Goal: Information Seeking & Learning: Learn about a topic

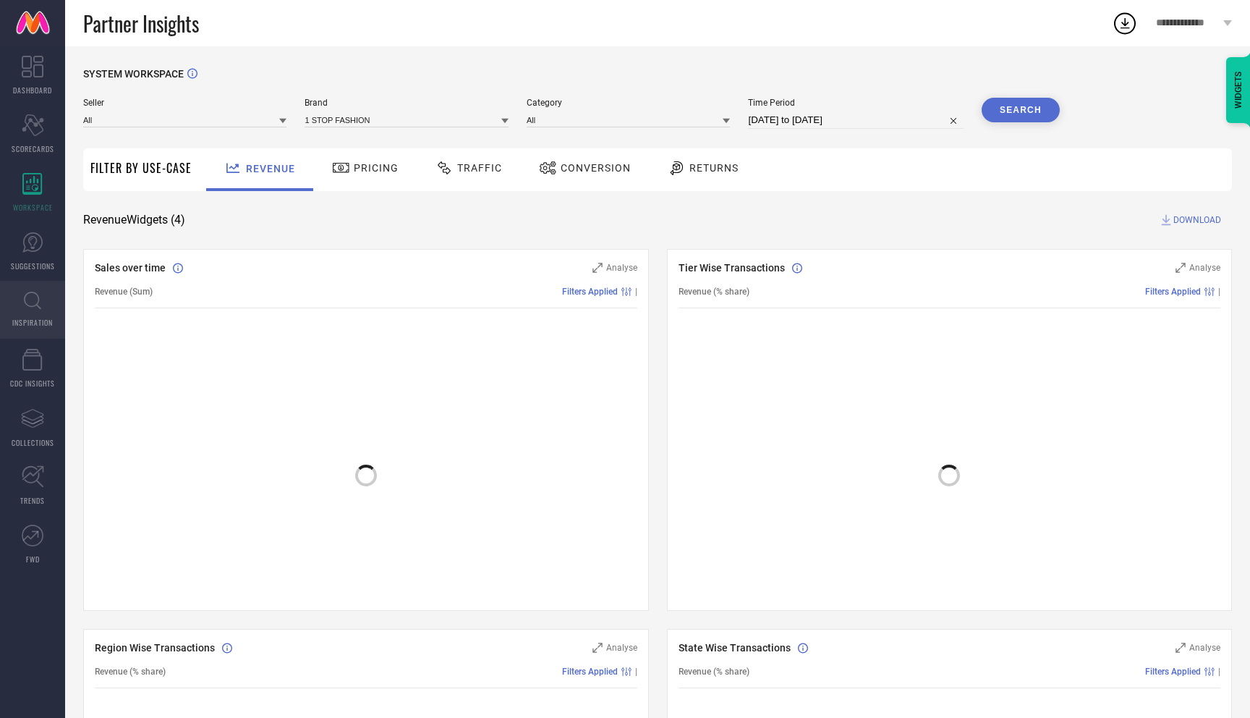
click at [51, 294] on link "INSPIRATION" at bounding box center [32, 310] width 65 height 58
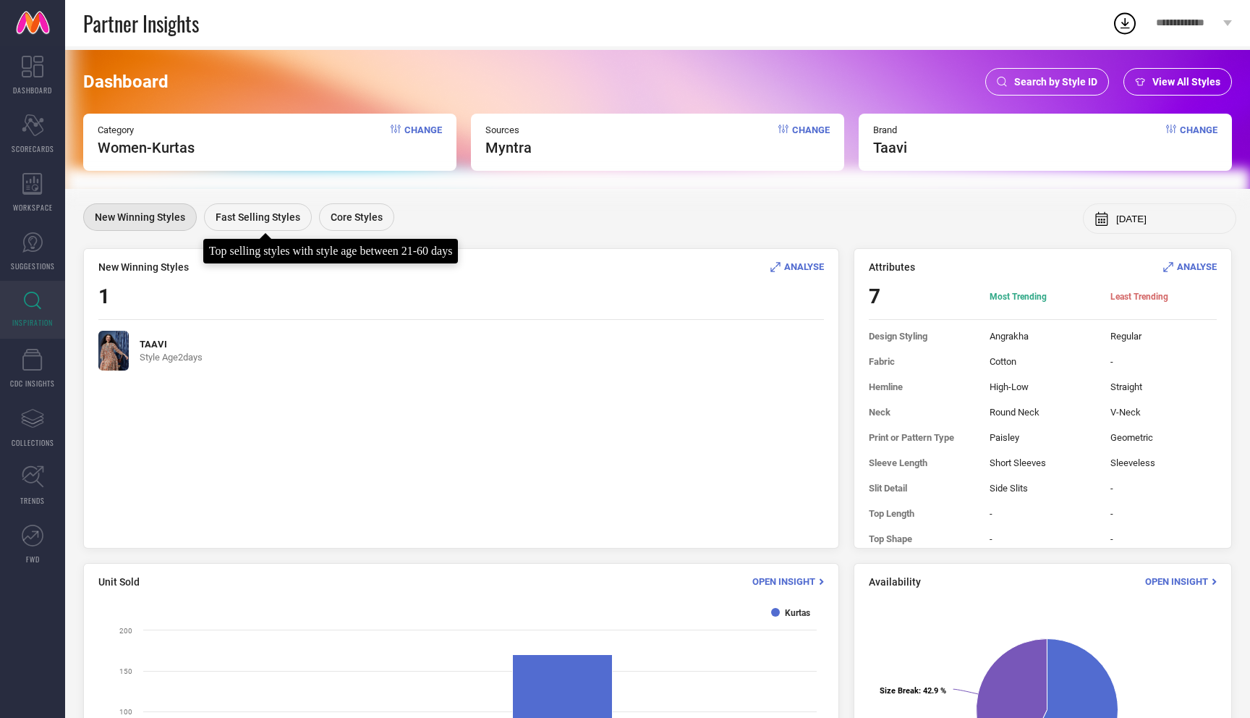
click at [263, 225] on div "Fast Selling Styles" at bounding box center [258, 216] width 108 height 27
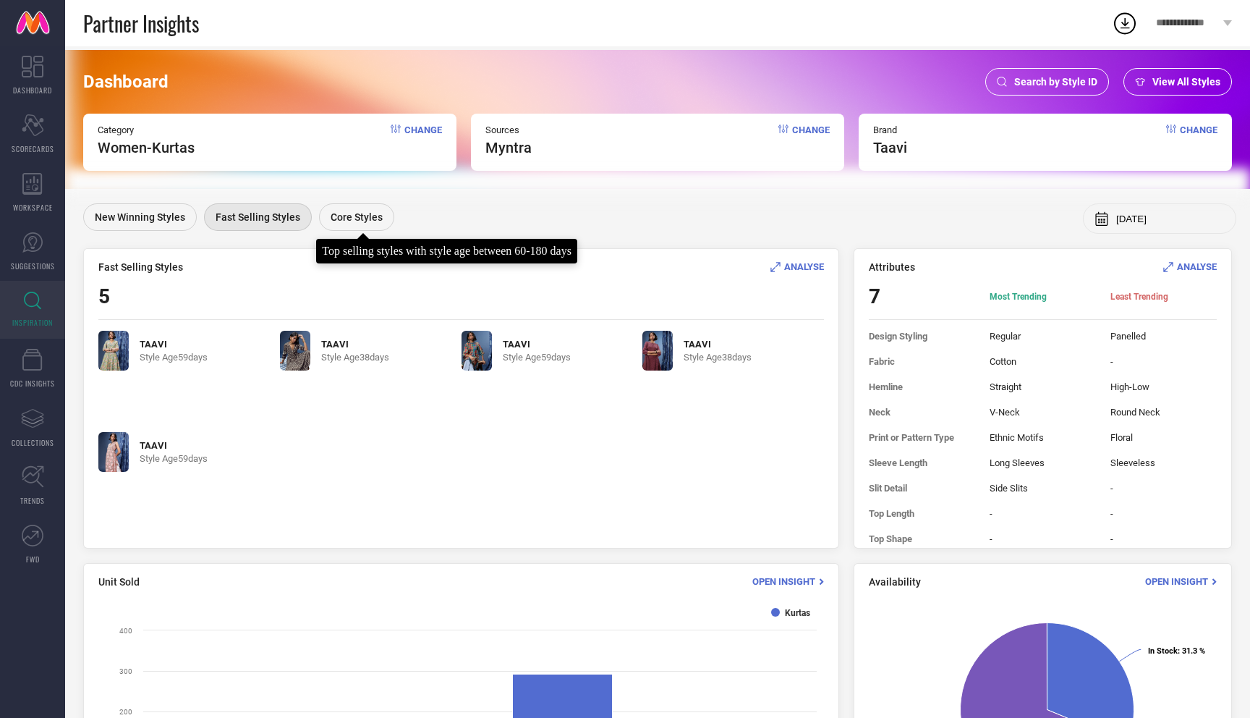
click at [351, 218] on span "Core Styles" at bounding box center [357, 217] width 52 height 12
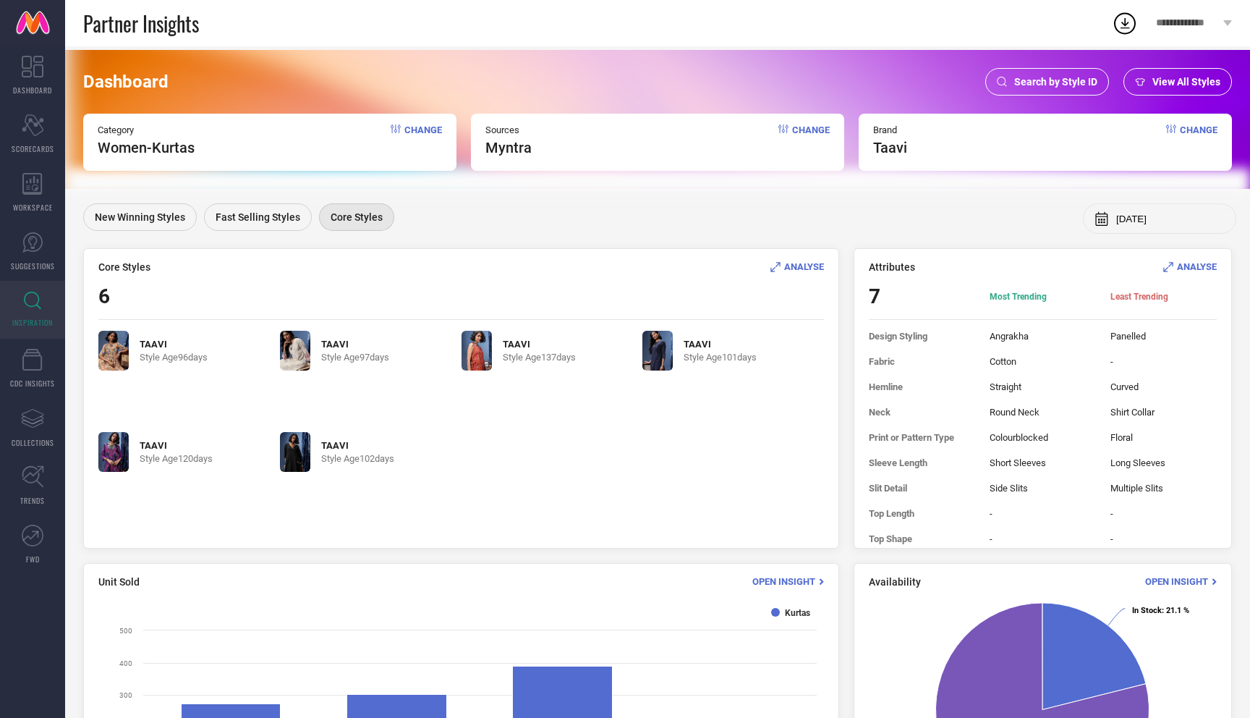
click at [797, 265] on span "ANALYSE" at bounding box center [804, 266] width 40 height 11
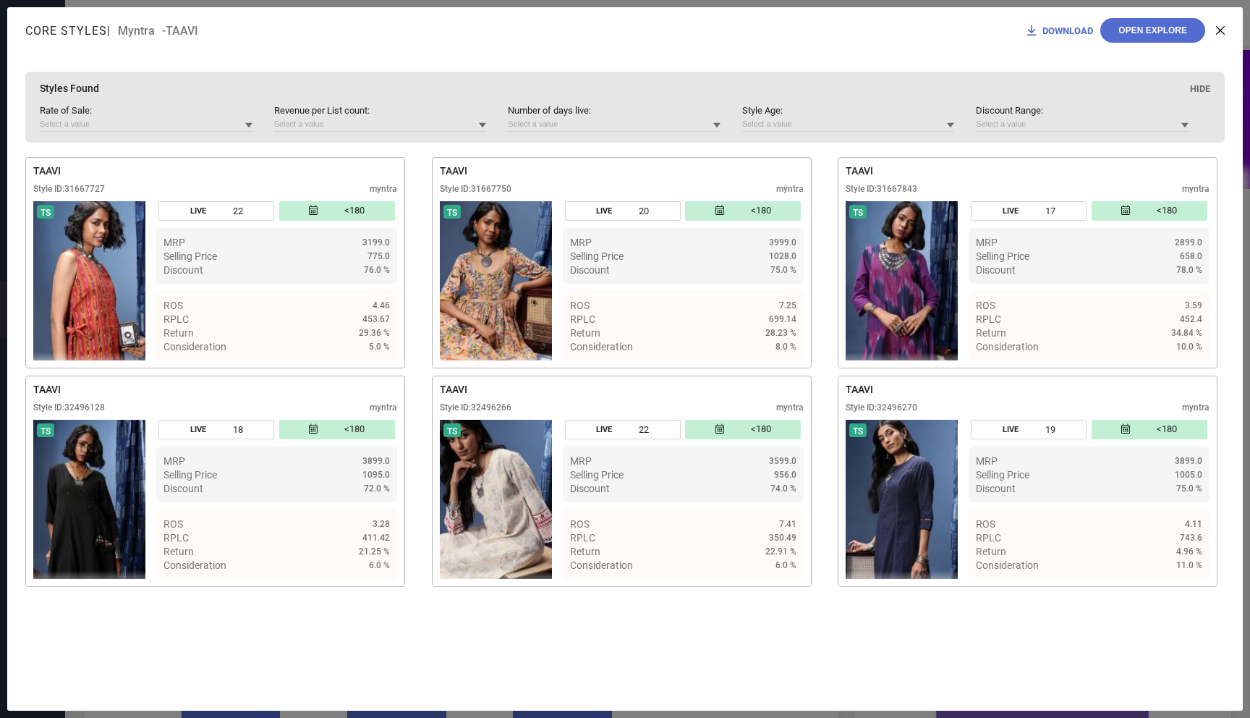
click at [1220, 27] on icon at bounding box center [1220, 30] width 9 height 9
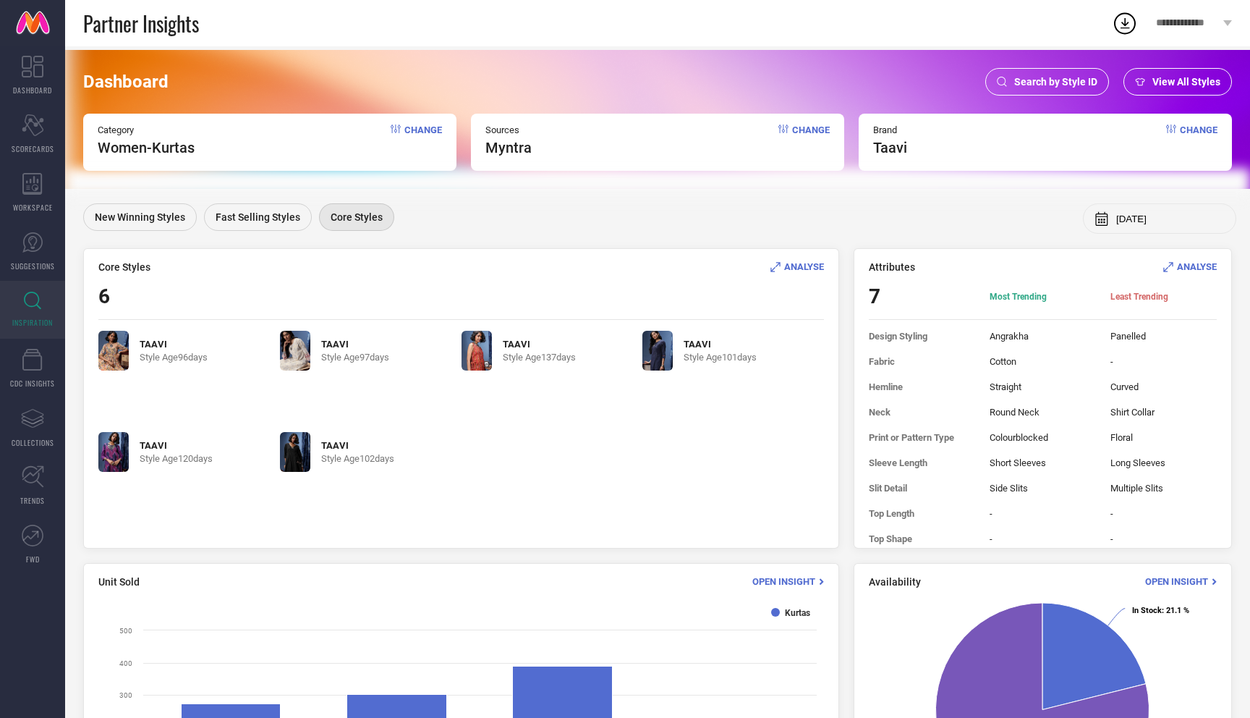
click at [800, 271] on span "ANALYSE" at bounding box center [804, 266] width 40 height 11
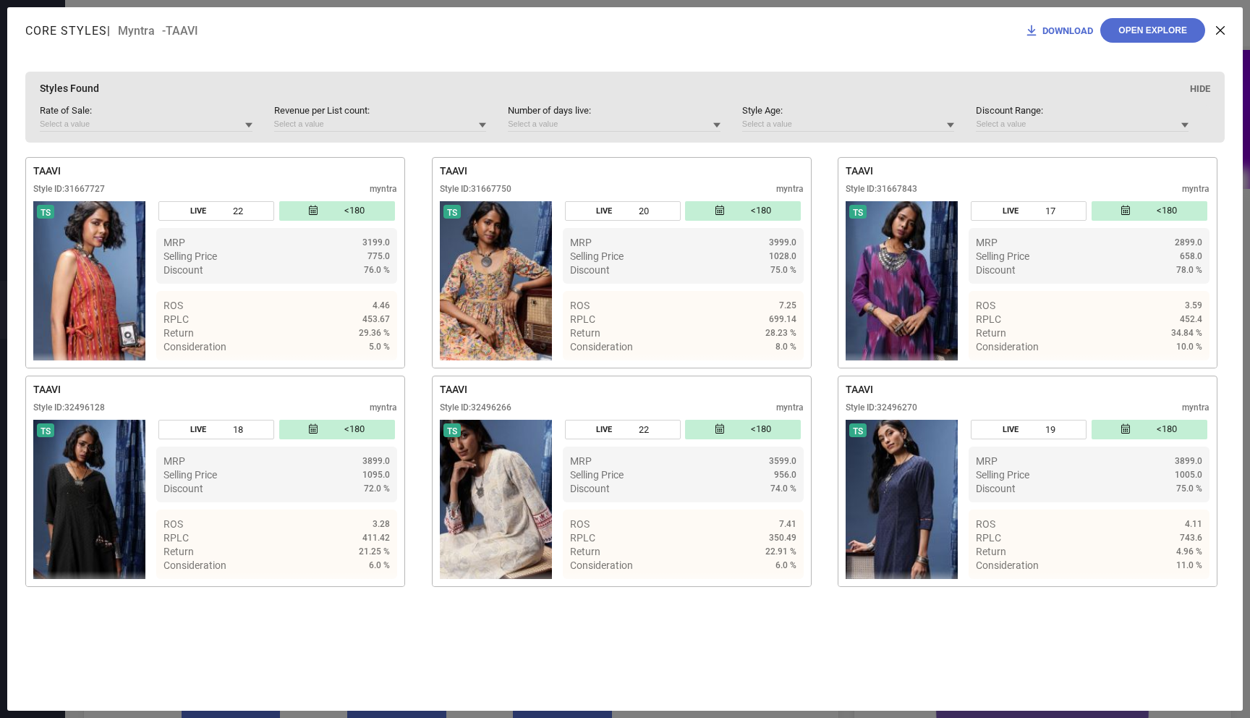
click at [1223, 35] on div "DOWNLOAD Open Explore" at bounding box center [1124, 30] width 200 height 25
click at [1222, 33] on icon at bounding box center [1220, 30] width 9 height 9
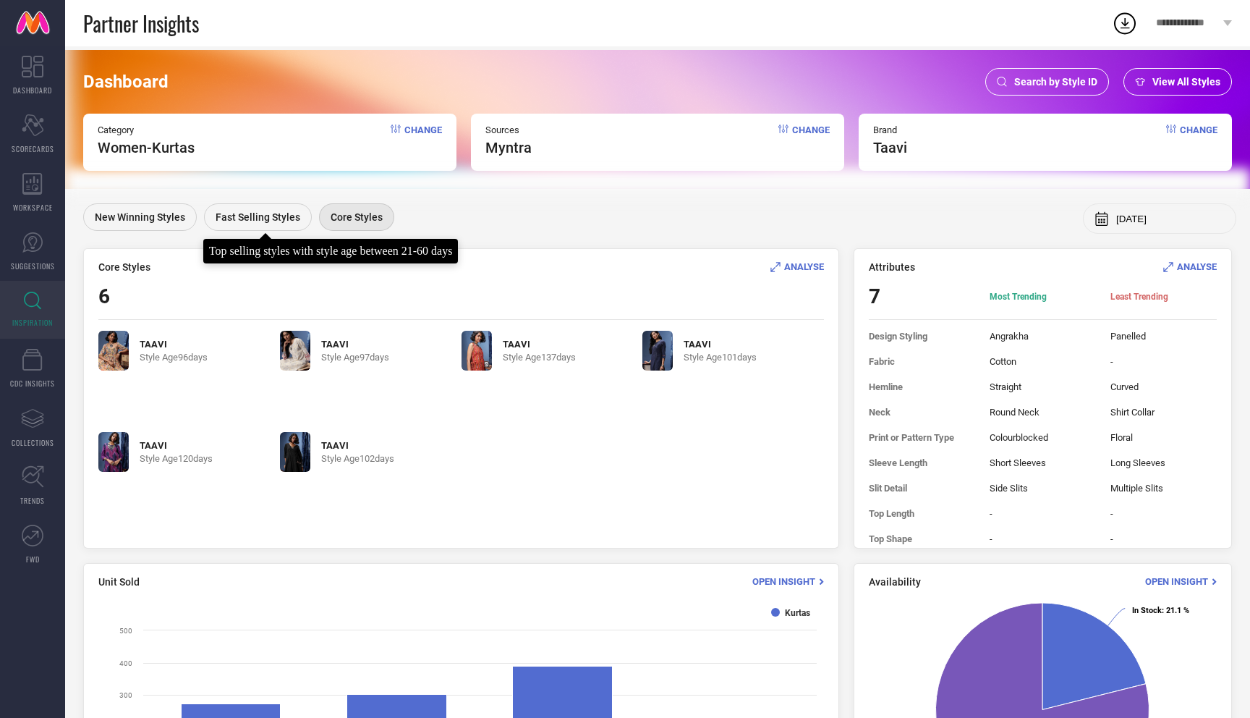
click at [239, 216] on span "Fast Selling Styles" at bounding box center [258, 217] width 85 height 12
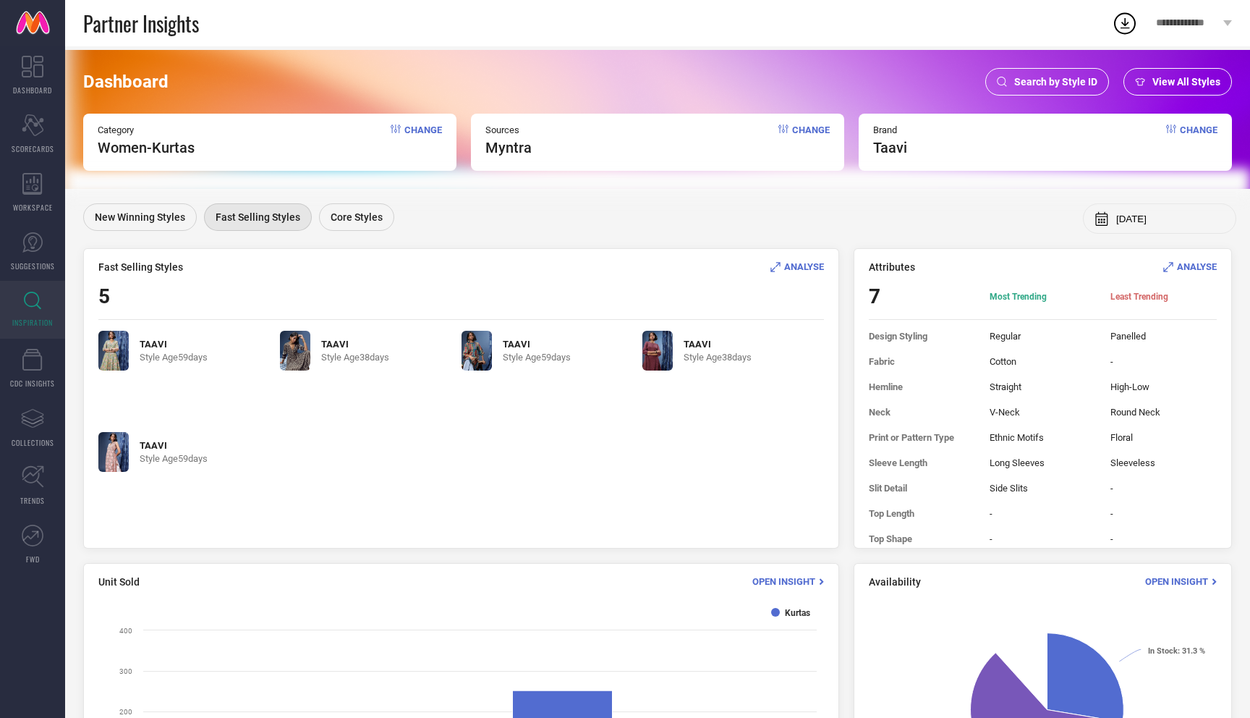
click at [812, 268] on span "ANALYSE" at bounding box center [804, 266] width 40 height 11
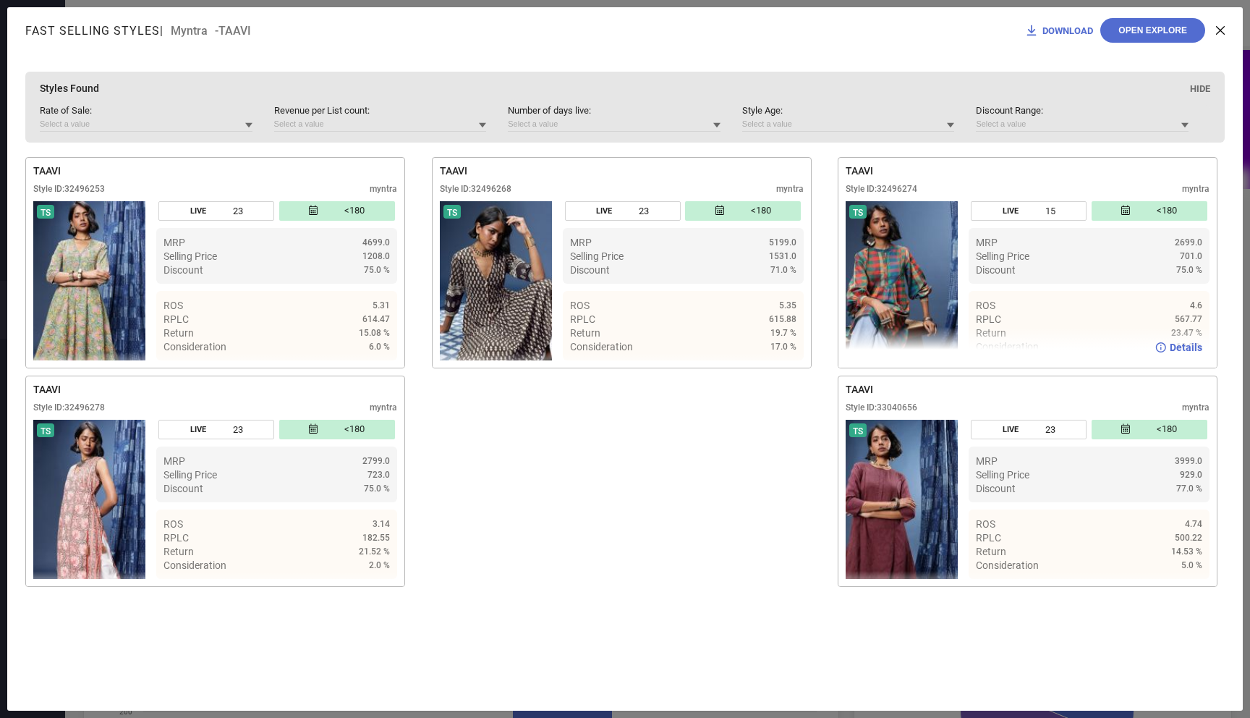
click at [878, 297] on img at bounding box center [902, 280] width 112 height 159
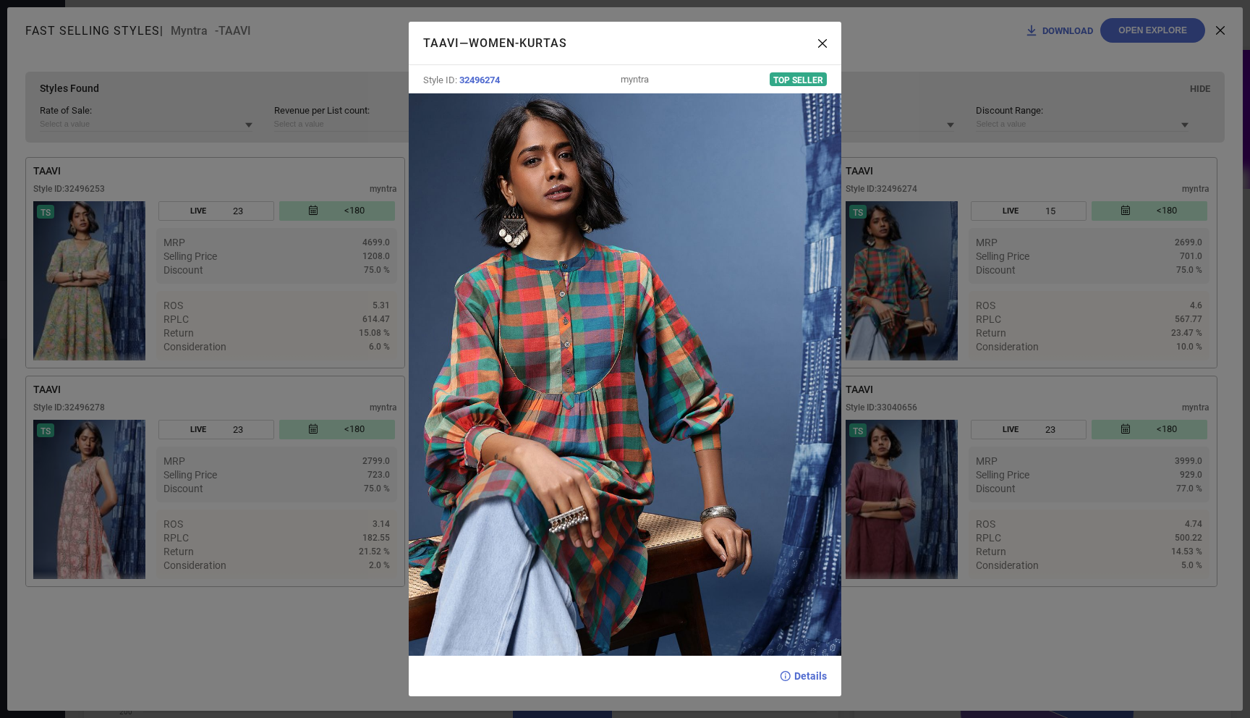
click at [914, 299] on div "TAAVI — Women-Kurtas Style ID: 32496274 myntra Top Seller Details" at bounding box center [625, 359] width 1250 height 718
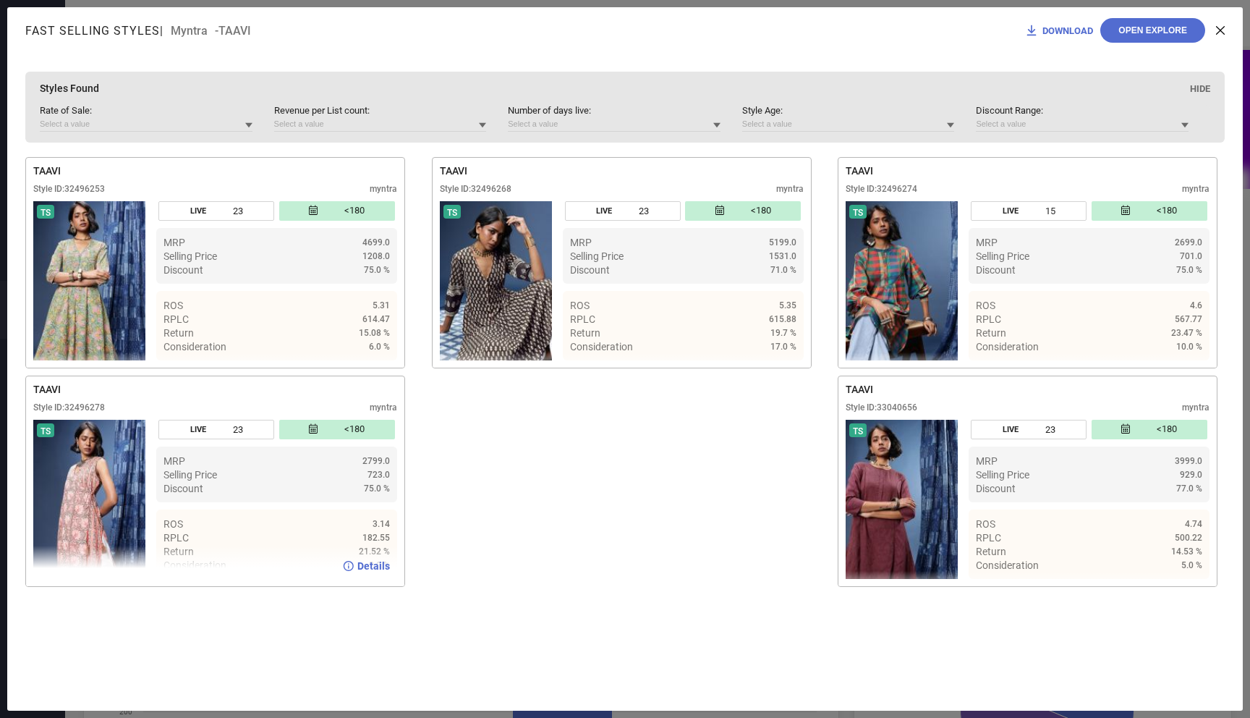
click at [106, 493] on img at bounding box center [89, 499] width 112 height 159
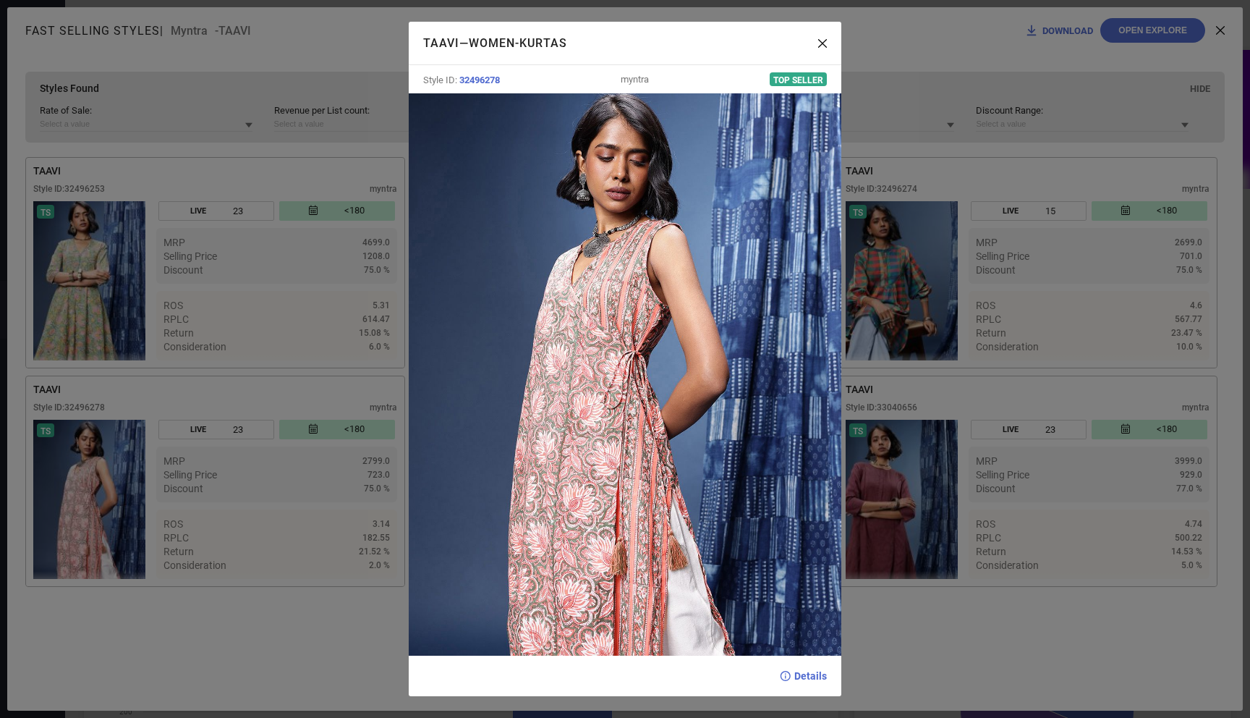
click at [971, 496] on div "TAAVI — Women-Kurtas Style ID: 32496278 myntra Top Seller Details" at bounding box center [625, 359] width 1250 height 718
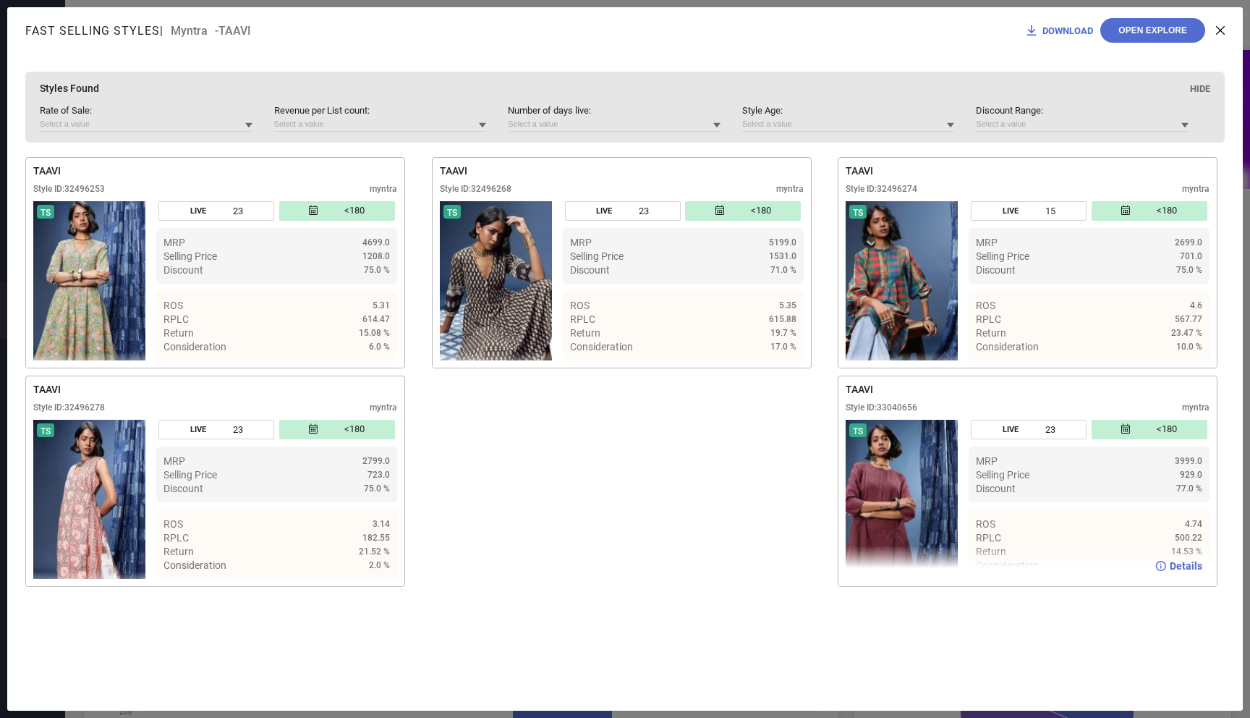
click at [912, 494] on img at bounding box center [902, 499] width 112 height 159
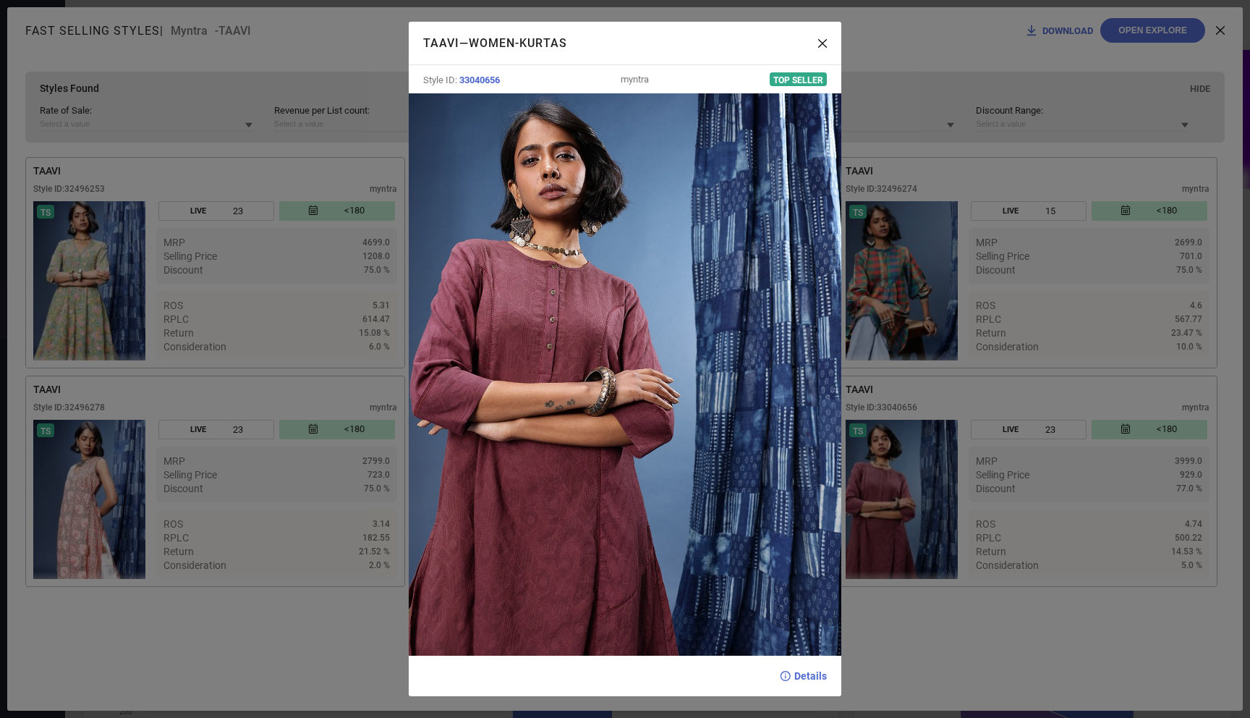
click at [1135, 280] on div "TAAVI — Women-Kurtas Style ID: 33040656 myntra Top Seller Details" at bounding box center [625, 359] width 1250 height 718
